Goal: Navigation & Orientation: Find specific page/section

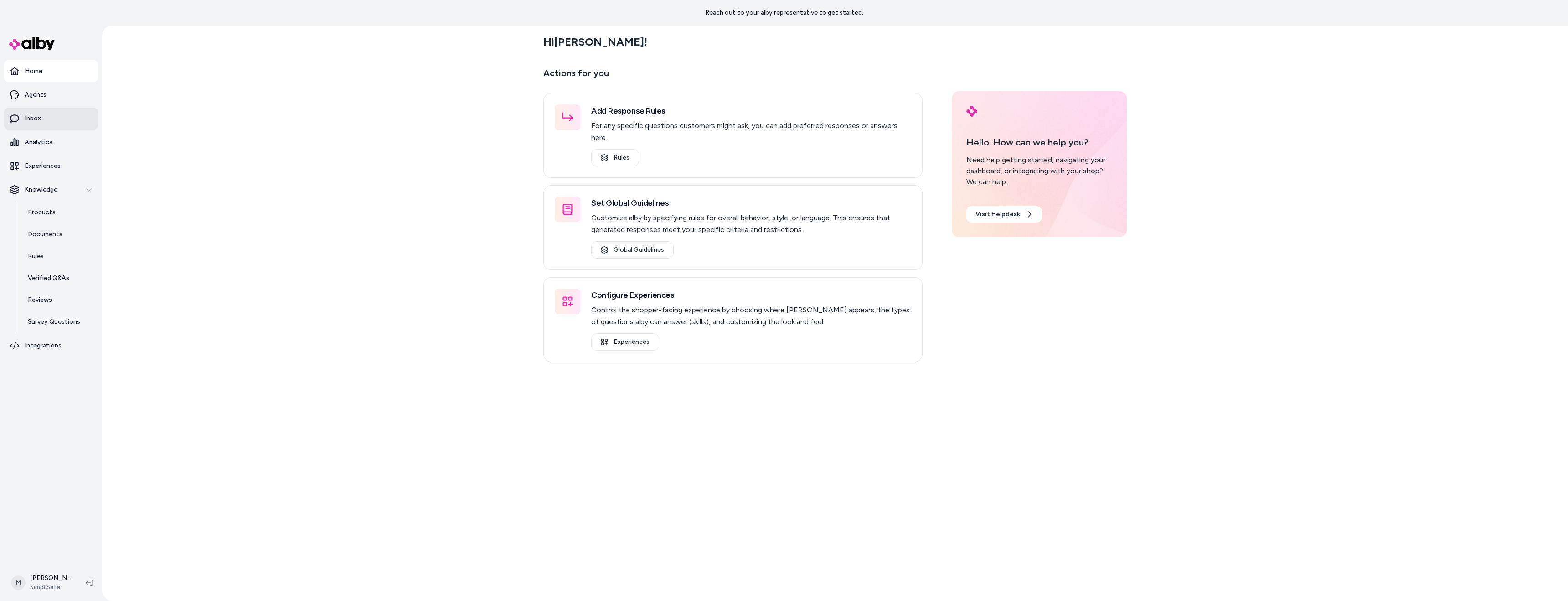
click at [45, 116] on link "Inbox" at bounding box center [51, 119] width 95 height 22
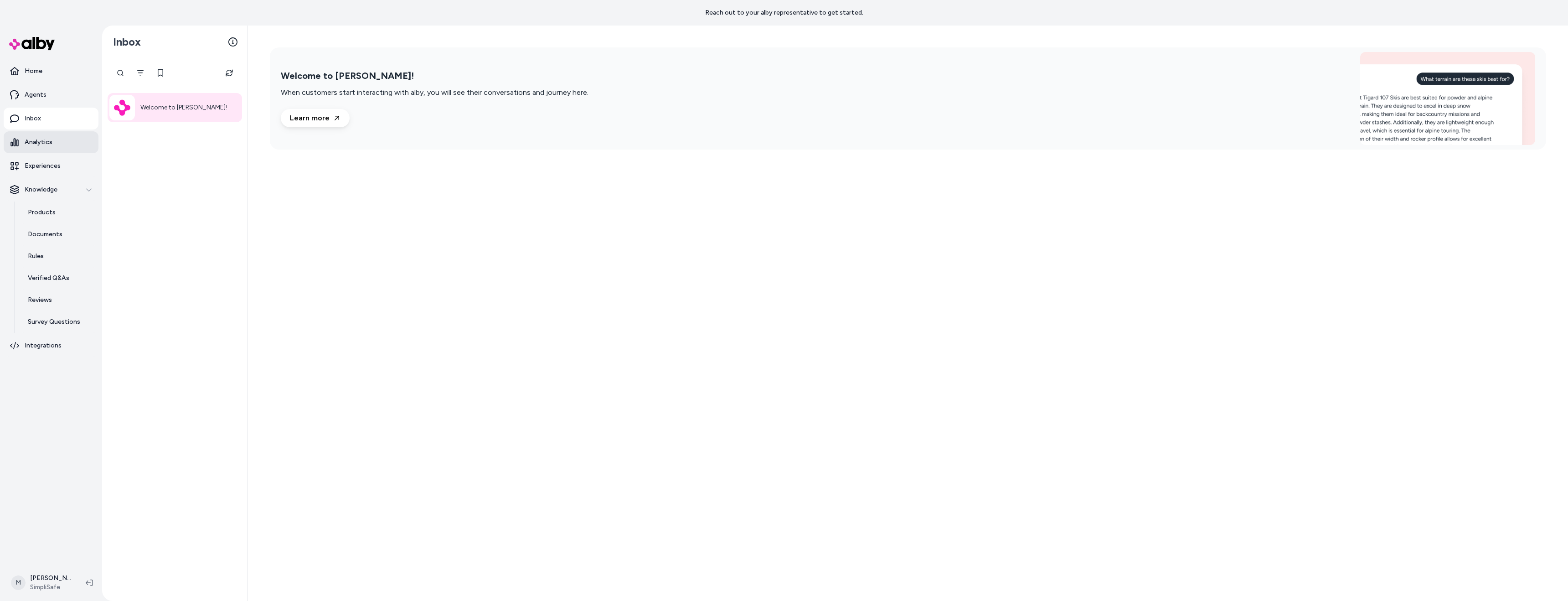
click at [57, 142] on link "Analytics" at bounding box center [51, 143] width 95 height 22
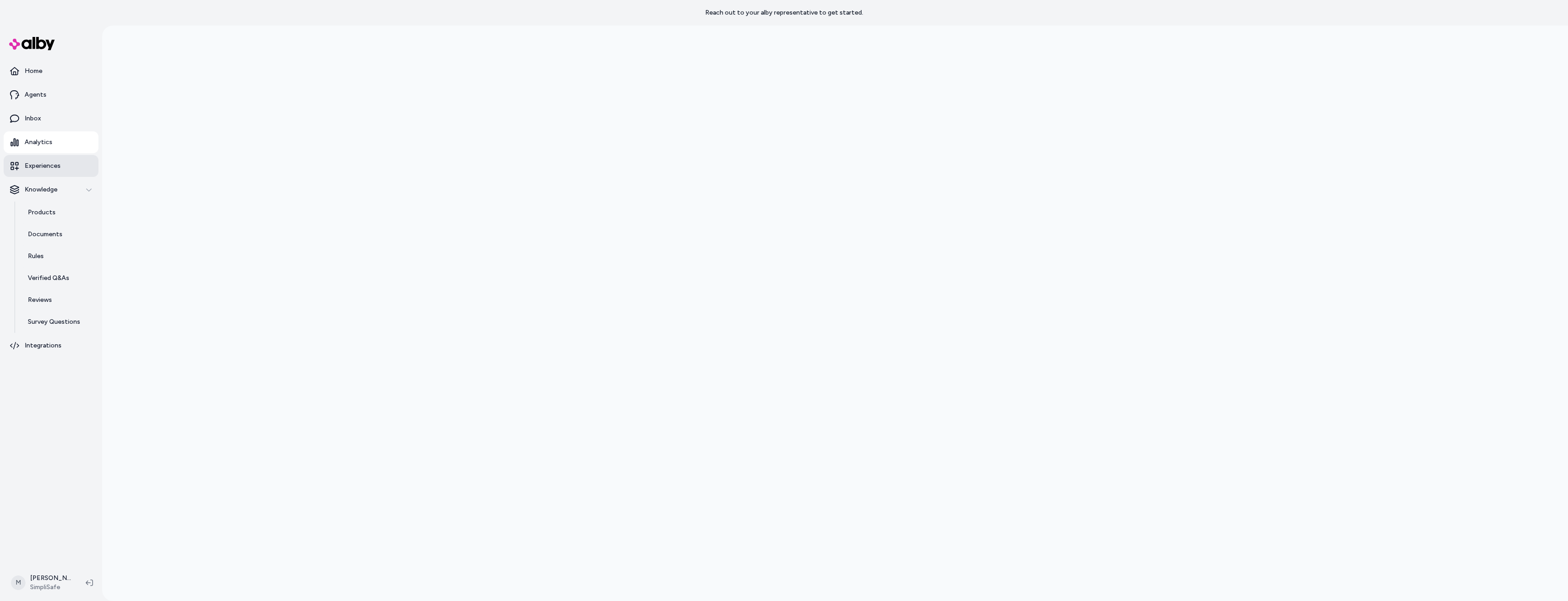
click at [57, 158] on link "Experiences" at bounding box center [51, 166] width 95 height 22
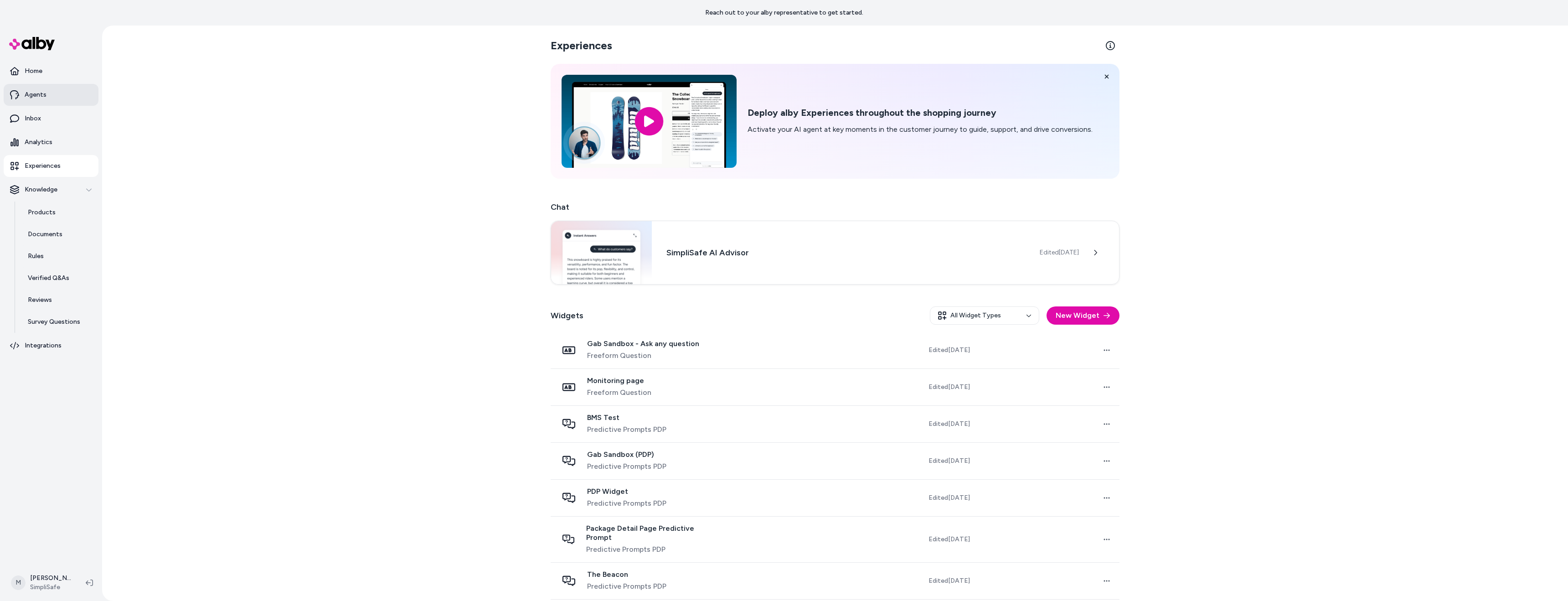
click at [41, 100] on link "Agents" at bounding box center [51, 95] width 95 height 22
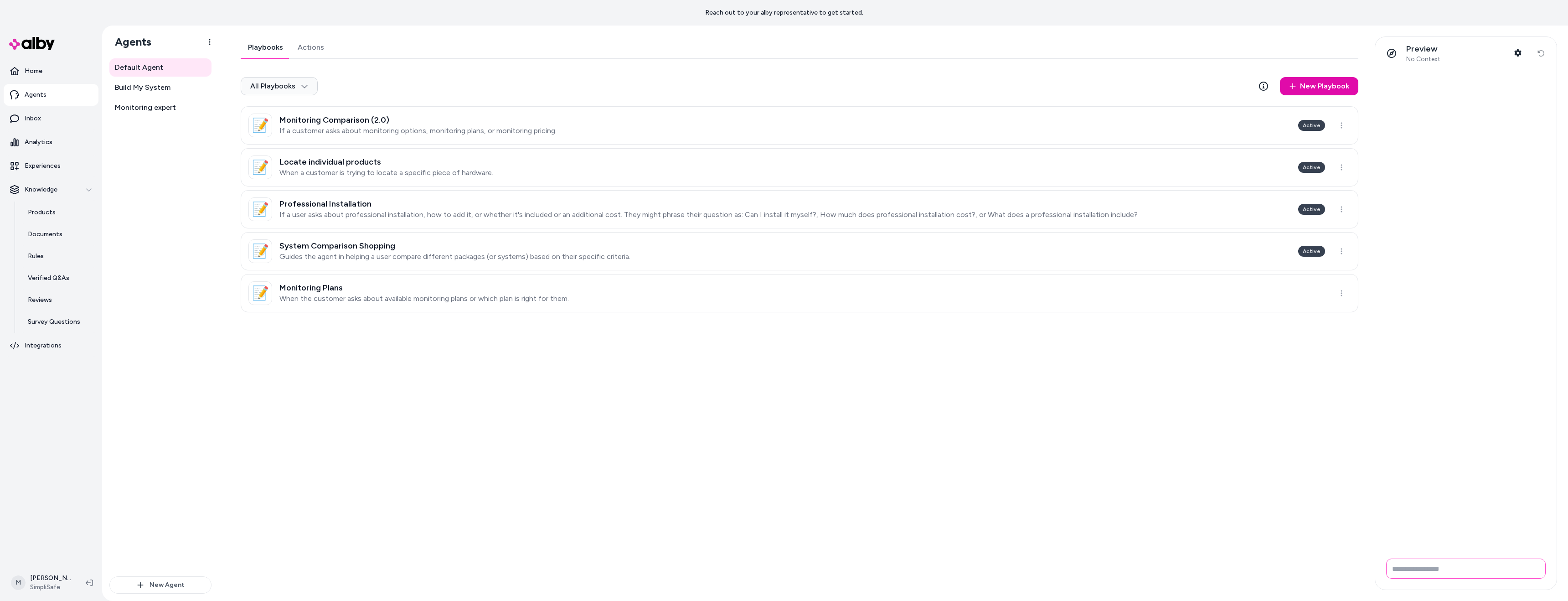
click at [1412, 573] on input "Write your prompt here" at bounding box center [1466, 568] width 159 height 20
click at [48, 80] on link "Home" at bounding box center [51, 71] width 95 height 22
